Goal: Task Accomplishment & Management: Complete application form

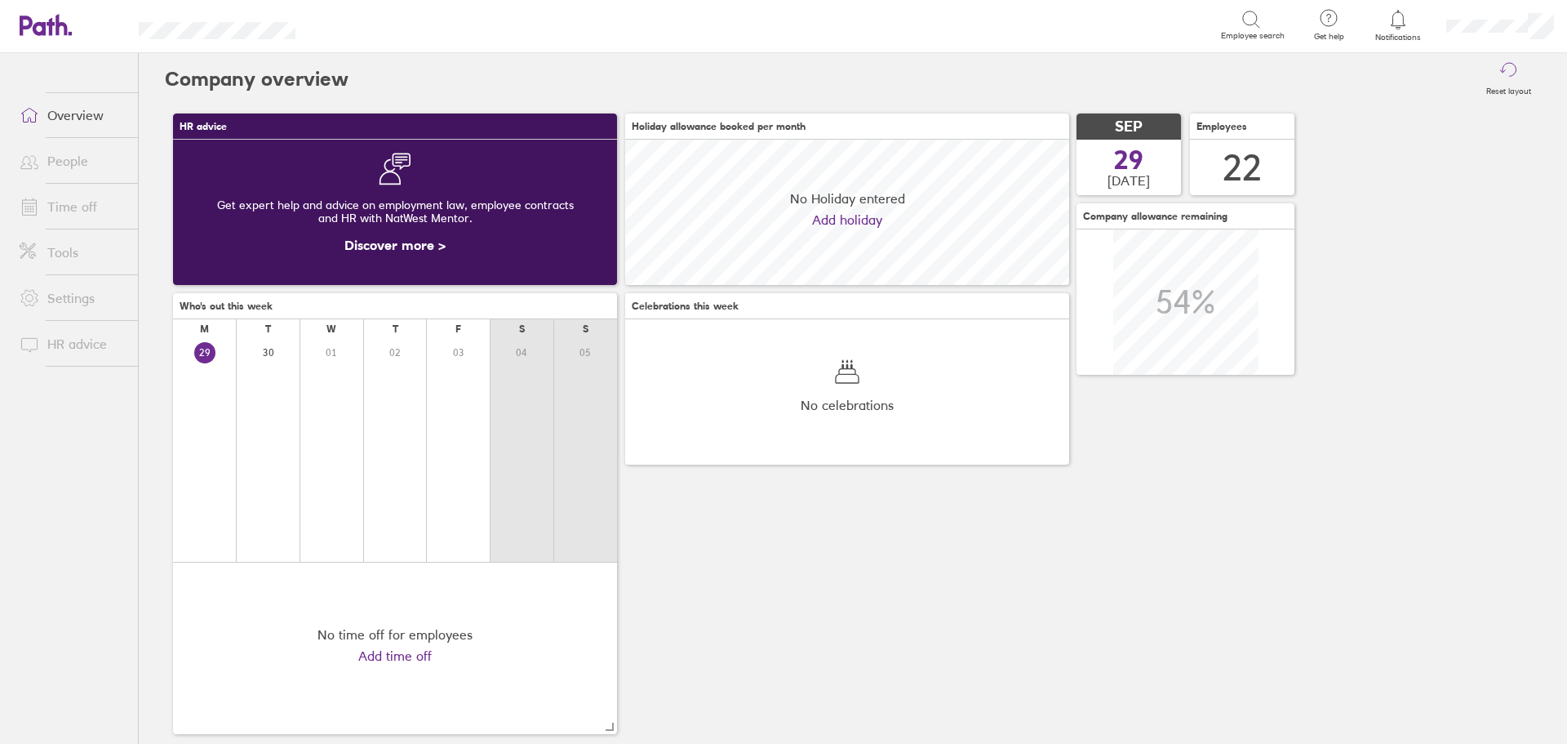
scroll to position [145, 444]
